Goal: Find specific page/section: Find specific page/section

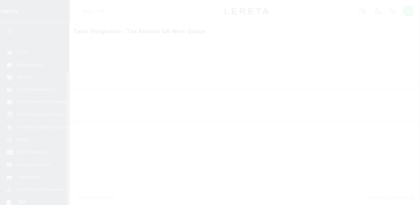
scroll to position [66, 0]
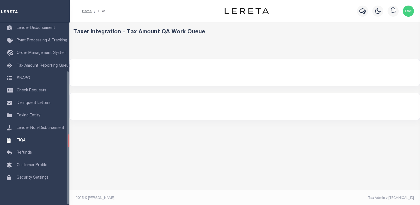
select select "200"
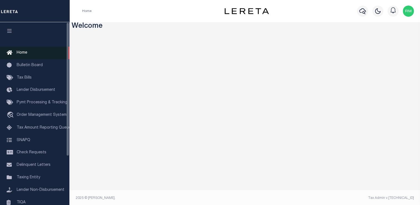
click at [20, 54] on span "Home" at bounding box center [22, 53] width 11 height 4
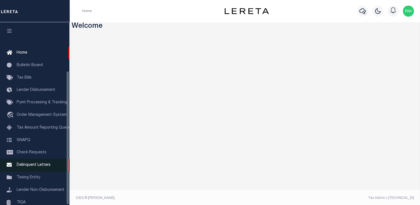
scroll to position [66, 0]
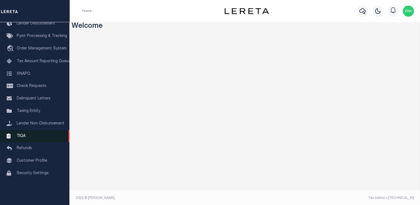
click at [27, 141] on link "TIQA" at bounding box center [34, 136] width 69 height 13
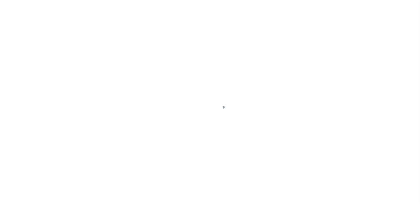
scroll to position [66, 0]
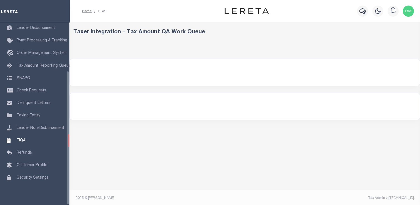
select select "200"
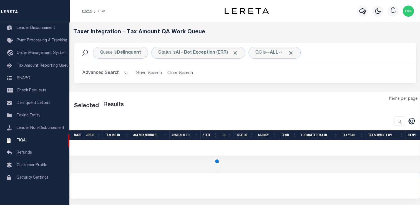
select select "200"
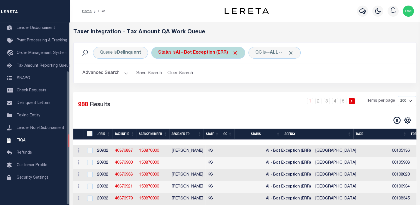
click at [189, 53] on b "AI - Bot Exception (ERR)" at bounding box center [207, 53] width 63 height 4
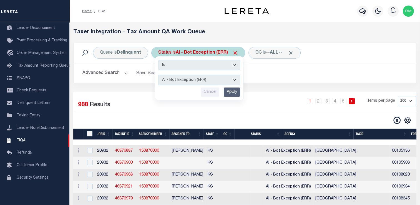
click at [191, 81] on select "AI - Bot Exception (ERR) AI - Bot Running (PLA) AI - Failed QA (FQA) AI - Prep …" at bounding box center [200, 80] width 82 height 11
select select "MZT"
click at [159, 75] on select "AI - Bot Exception (ERR) AI - Bot Running (PLA) AI - Failed QA (FQA) AI - Prep …" at bounding box center [200, 80] width 82 height 11
click at [233, 91] on input "Apply" at bounding box center [232, 92] width 16 height 9
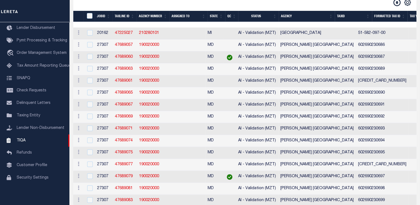
scroll to position [0, 0]
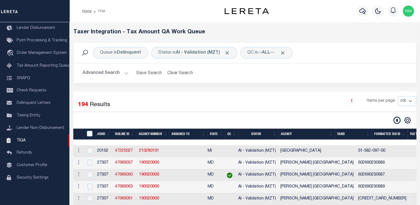
click at [220, 133] on th "State" at bounding box center [217, 134] width 18 height 11
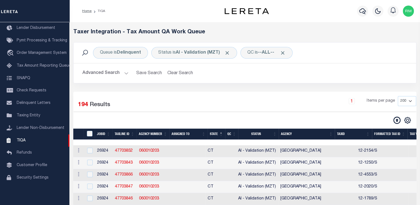
drag, startPoint x: 201, startPoint y: 168, endPoint x: 207, endPoint y: 170, distance: 6.7
